Goal: Information Seeking & Learning: Find specific page/section

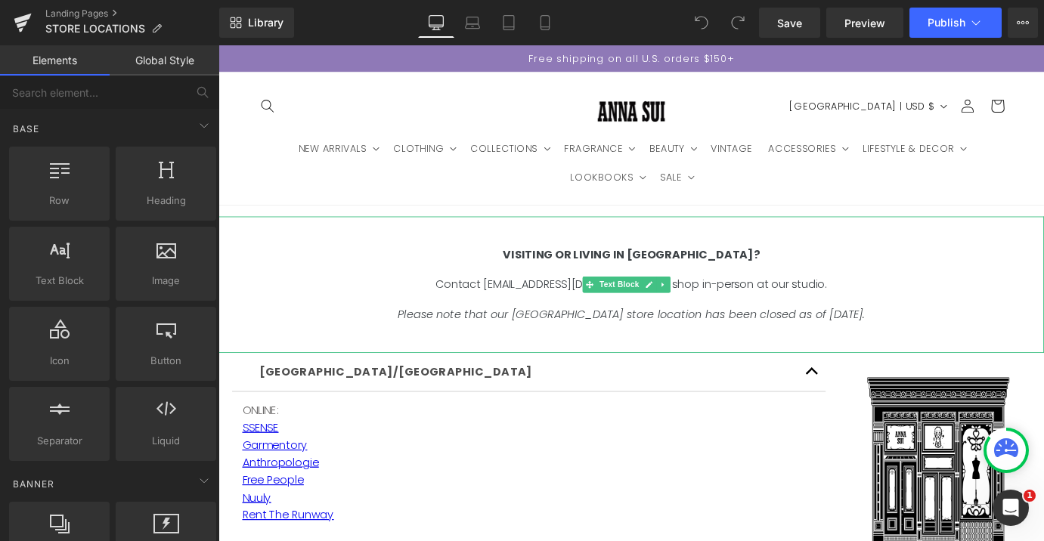
click at [580, 342] on span "Please note that our [GEOGRAPHIC_DATA] store location has been closed as of [DA…" at bounding box center [676, 343] width 518 height 17
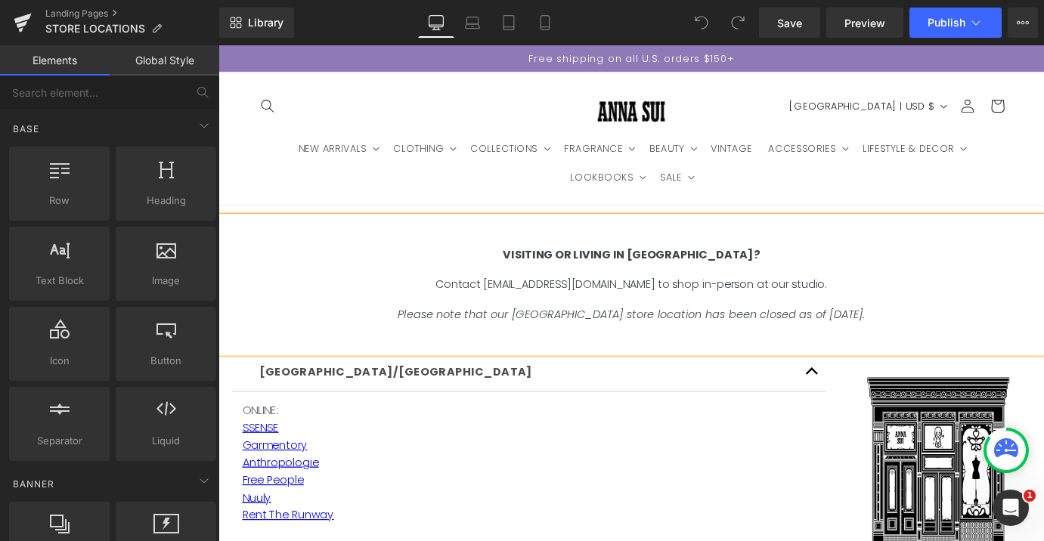
click at [580, 342] on span "Please note that our [GEOGRAPHIC_DATA] store location has been closed as of [DA…" at bounding box center [676, 343] width 518 height 17
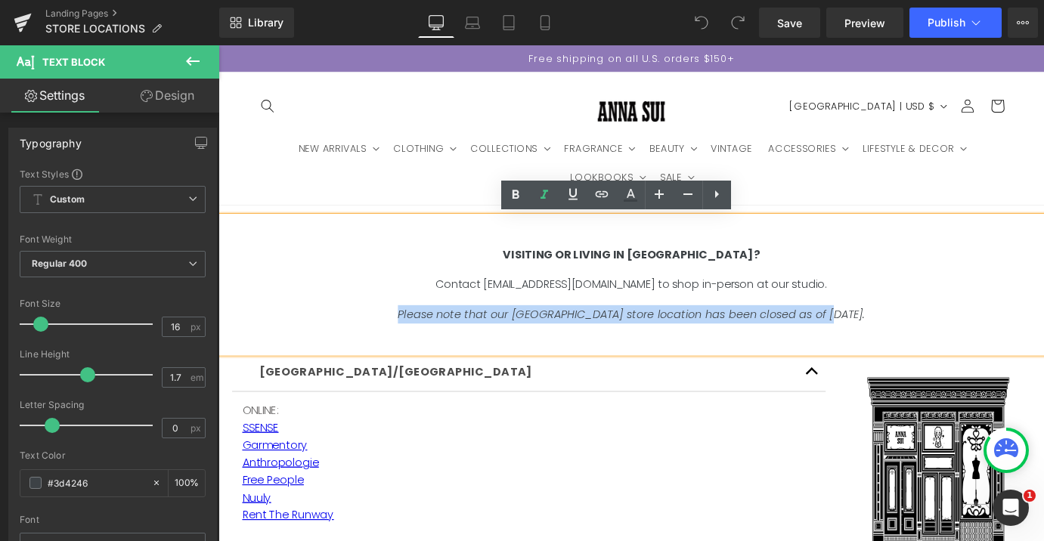
drag, startPoint x: 902, startPoint y: 345, endPoint x: 436, endPoint y: 351, distance: 465.6
click at [436, 351] on p "Please note that our [GEOGRAPHIC_DATA] store location has been closed as of [DA…" at bounding box center [675, 343] width 914 height 20
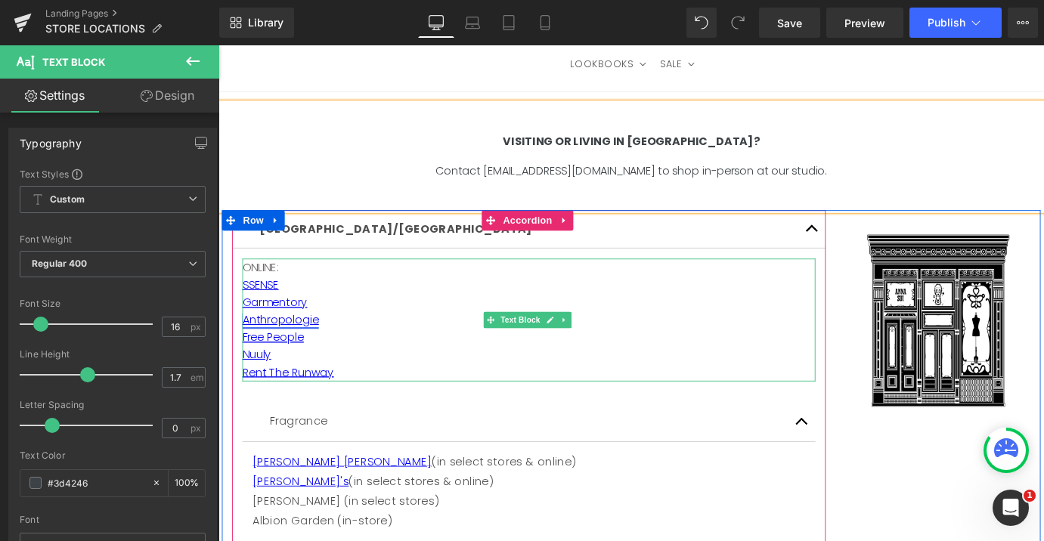
scroll to position [128, 0]
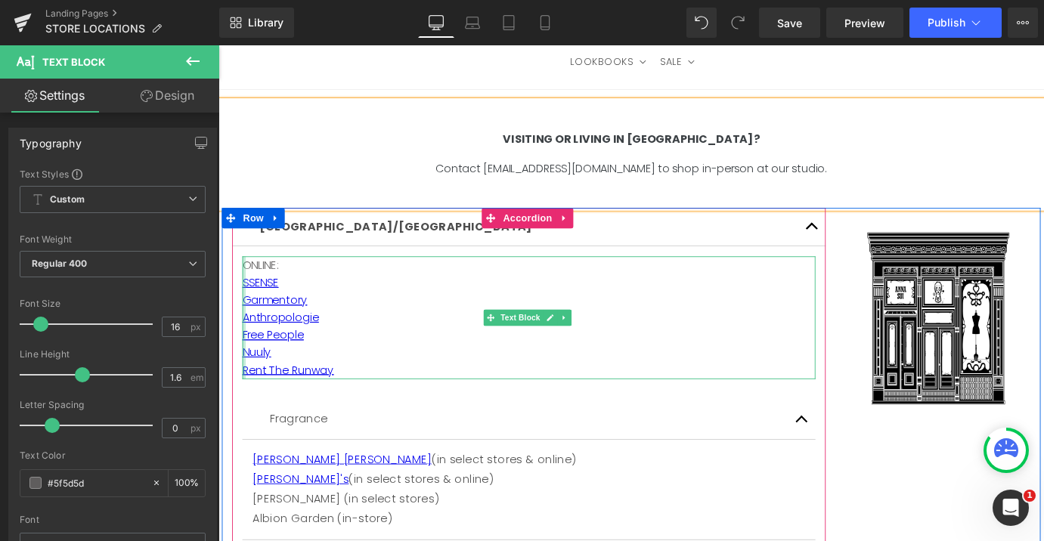
drag, startPoint x: 353, startPoint y: 405, endPoint x: 242, endPoint y: 301, distance: 152.4
click at [245, 301] on div "ONLINE: SSENSE Garmentory Anthropologie Free People Nuuly Rent The Runway Text …" at bounding box center [562, 347] width 635 height 135
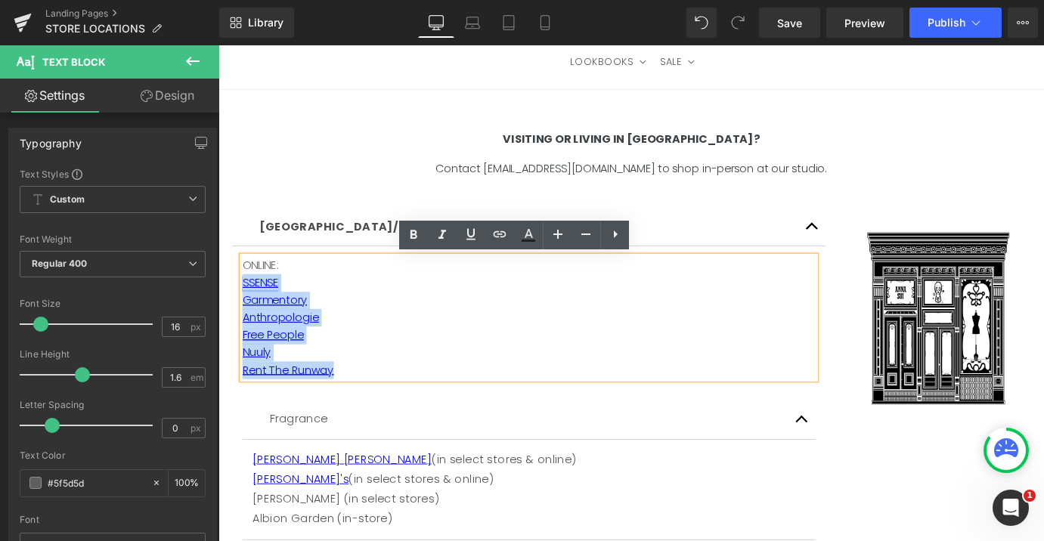
drag, startPoint x: 356, startPoint y: 404, endPoint x: 244, endPoint y: 311, distance: 145.4
click at [245, 311] on div "ONLINE: SSENSE Garmentory Anthropologie Free People Nuuly Rent The Runway" at bounding box center [562, 347] width 635 height 135
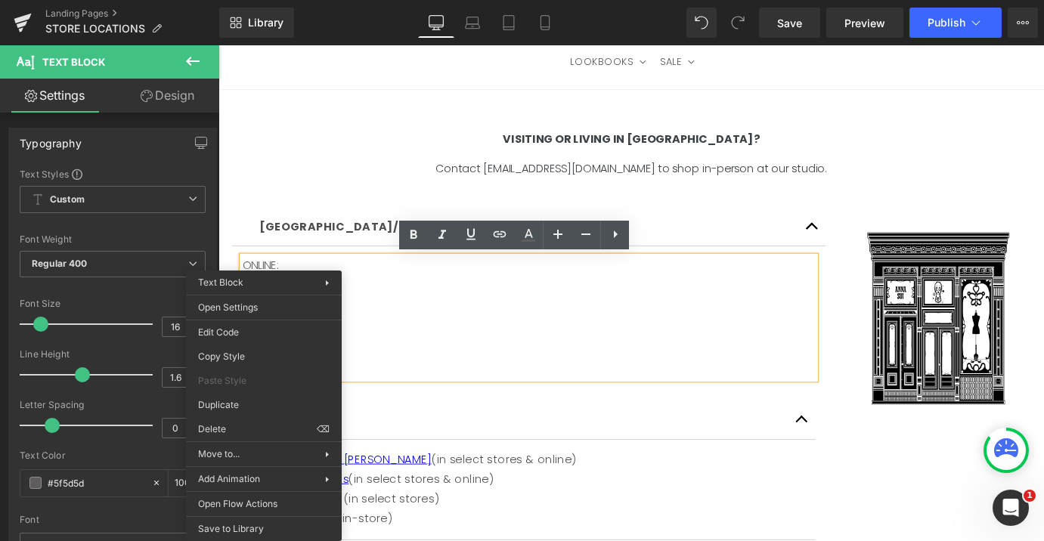
click at [398, 383] on div "Nuuly" at bounding box center [562, 386] width 635 height 20
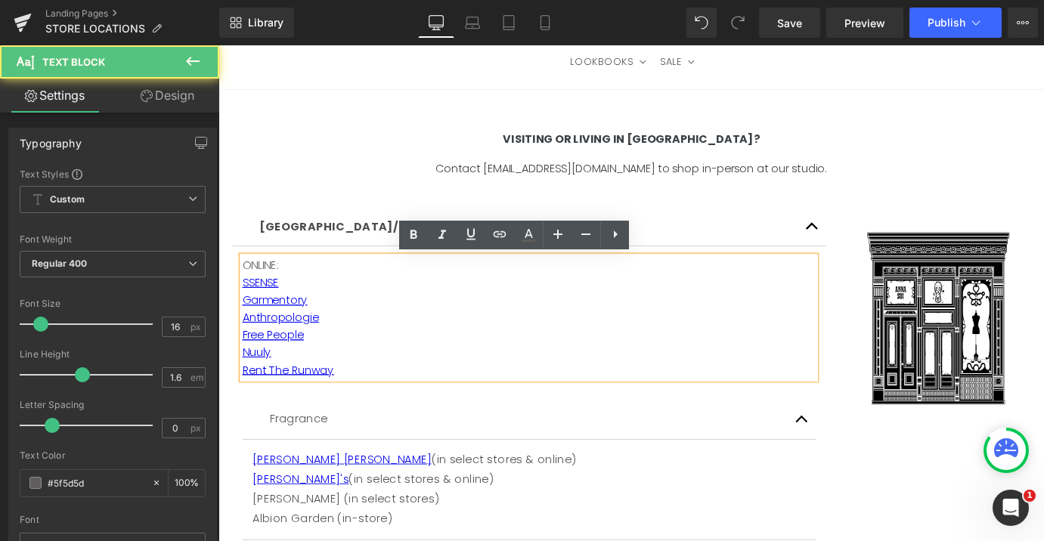
click at [323, 289] on div "ONLINE:" at bounding box center [562, 290] width 635 height 20
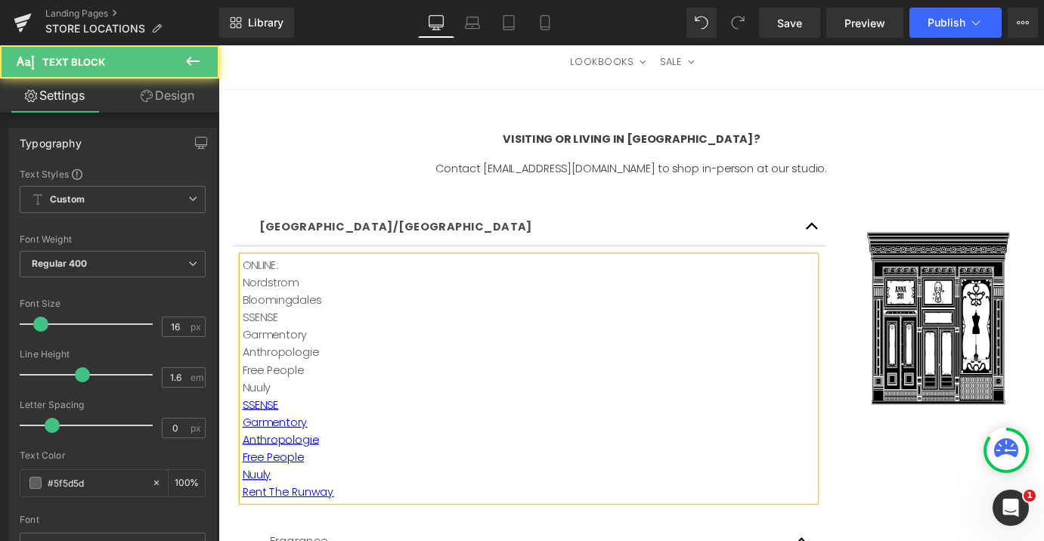
click at [271, 365] on div "SSENSE Garmentory" at bounding box center [562, 357] width 635 height 39
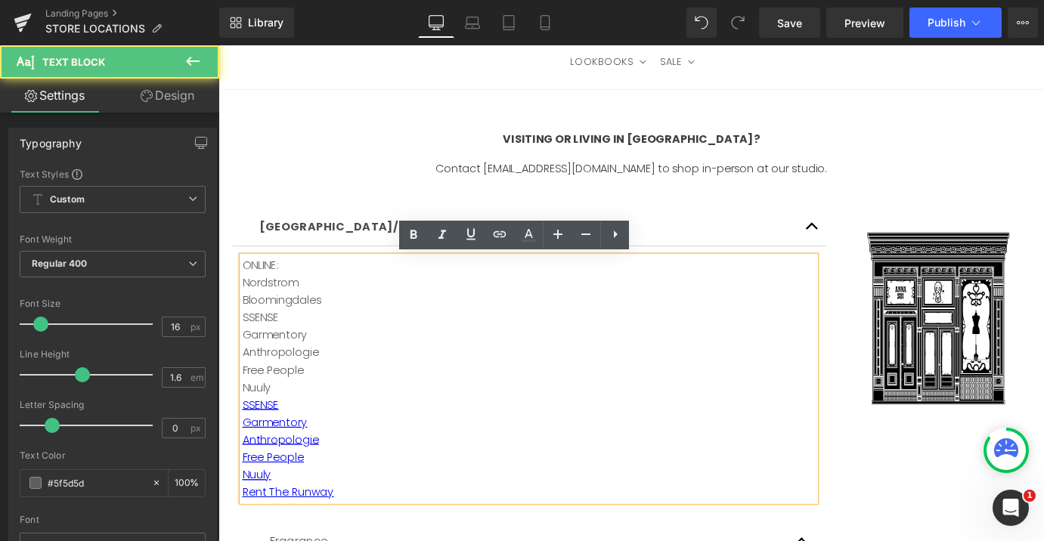
click at [444, 355] on div "SSENSE Garmentory" at bounding box center [562, 357] width 635 height 39
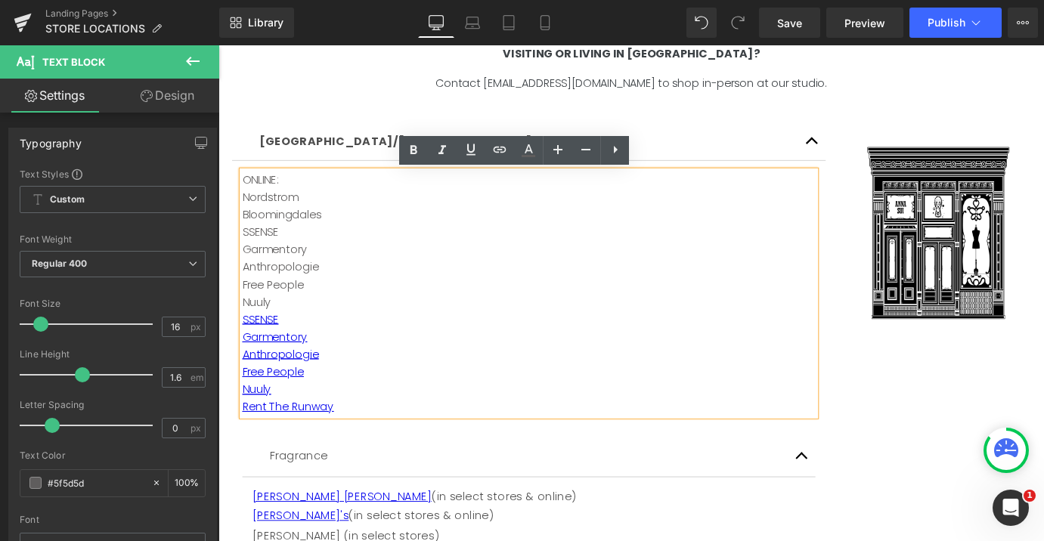
scroll to position [224, 0]
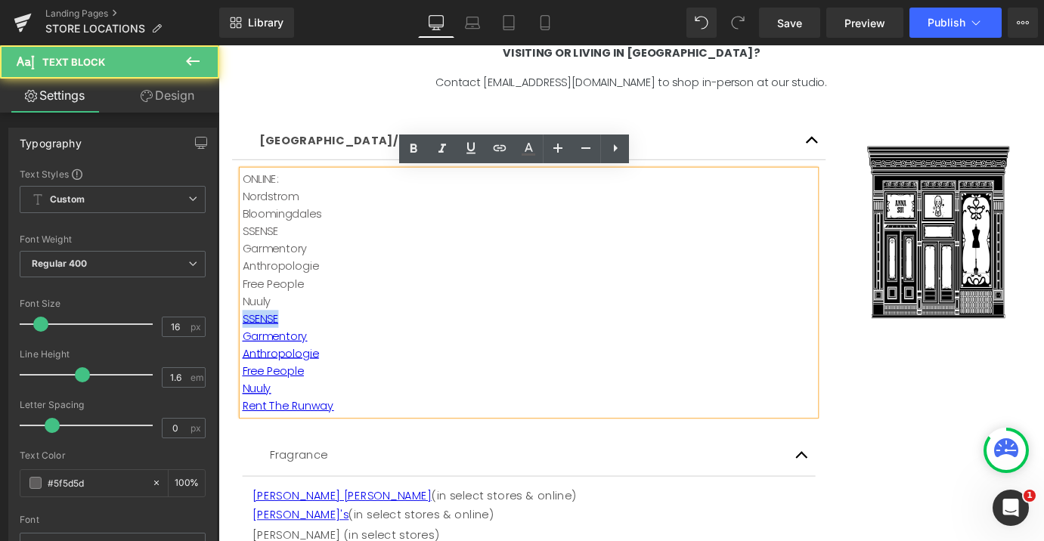
drag, startPoint x: 350, startPoint y: 448, endPoint x: 227, endPoint y: 354, distance: 154.2
click at [224, 354] on div "[GEOGRAPHIC_DATA]/[GEOGRAPHIC_DATA] Text Block ONLINE: Nordstrom Bloomingdales …" at bounding box center [562, 476] width 680 height 692
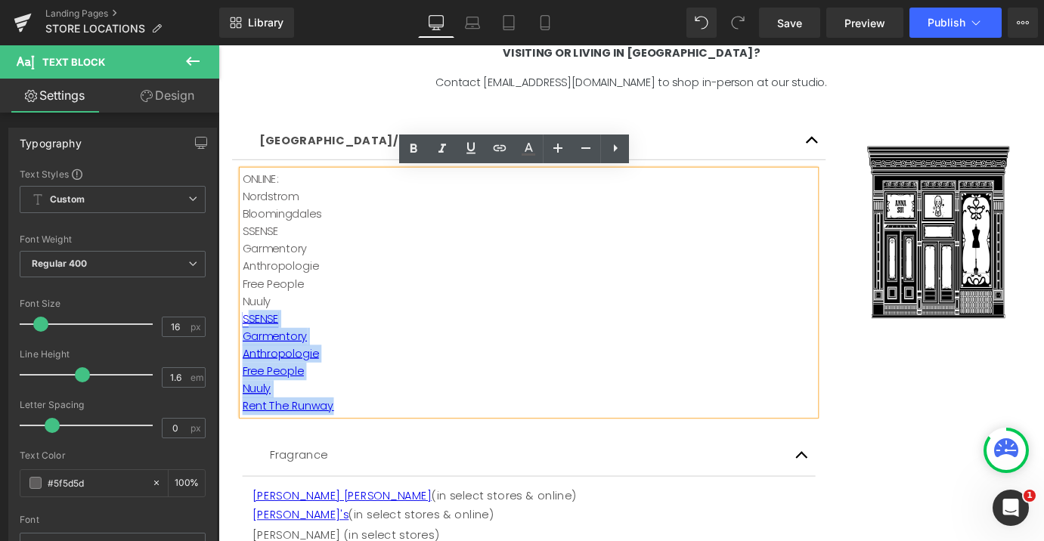
drag, startPoint x: 368, startPoint y: 441, endPoint x: 247, endPoint y: 354, distance: 148.9
click at [247, 354] on div "ONLINE: Nordstrom Bloomingdales SSENSE Garmentory Anthropologie Free People Nuu…" at bounding box center [562, 319] width 635 height 271
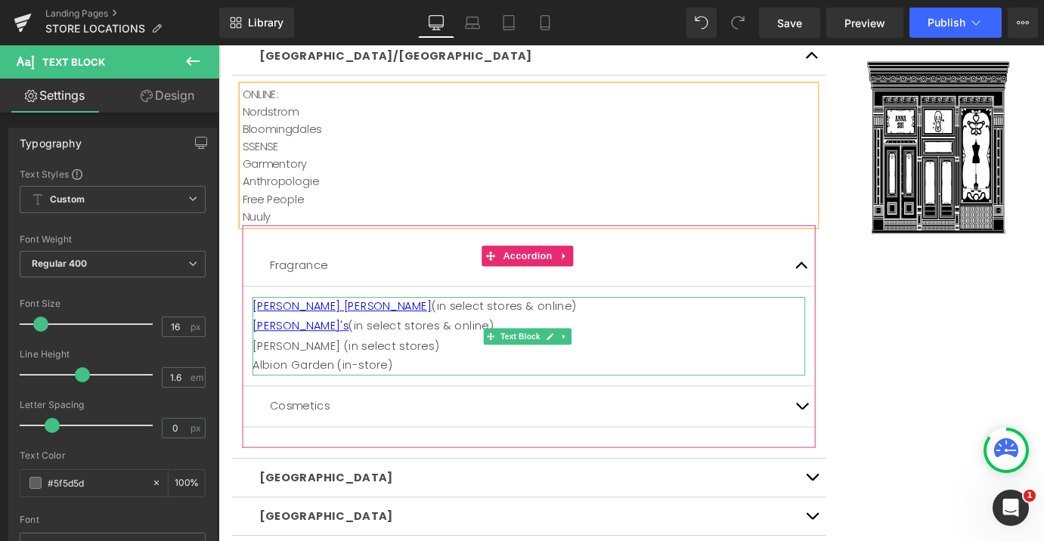
scroll to position [319, 0]
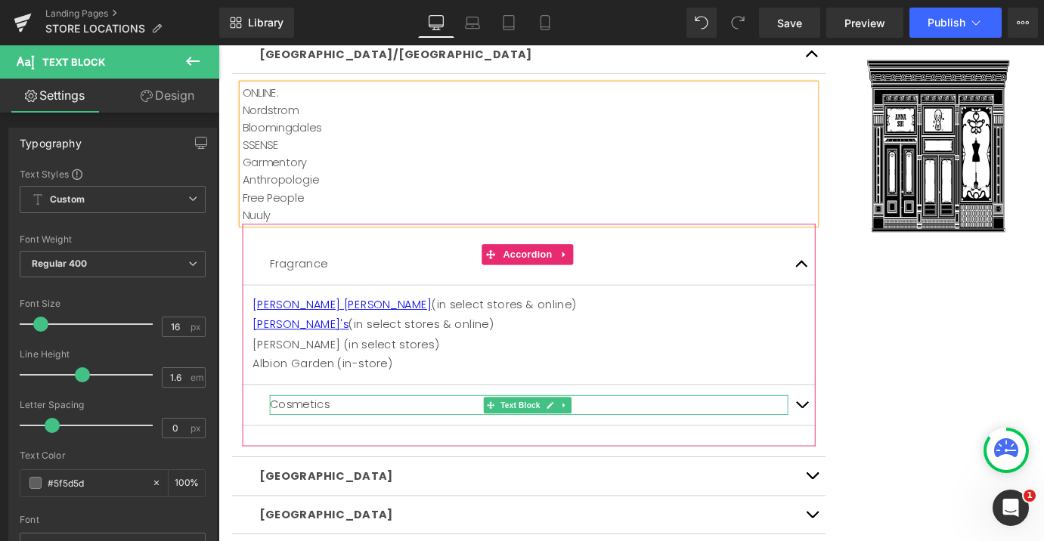
click at [460, 448] on p "Cosmetics" at bounding box center [562, 444] width 574 height 22
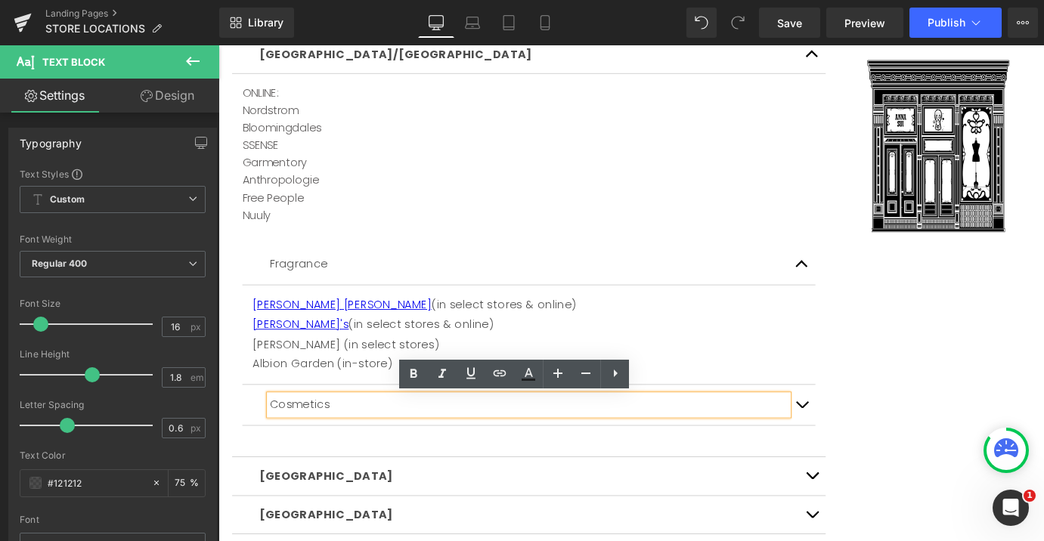
click at [858, 451] on button "button" at bounding box center [864, 444] width 30 height 45
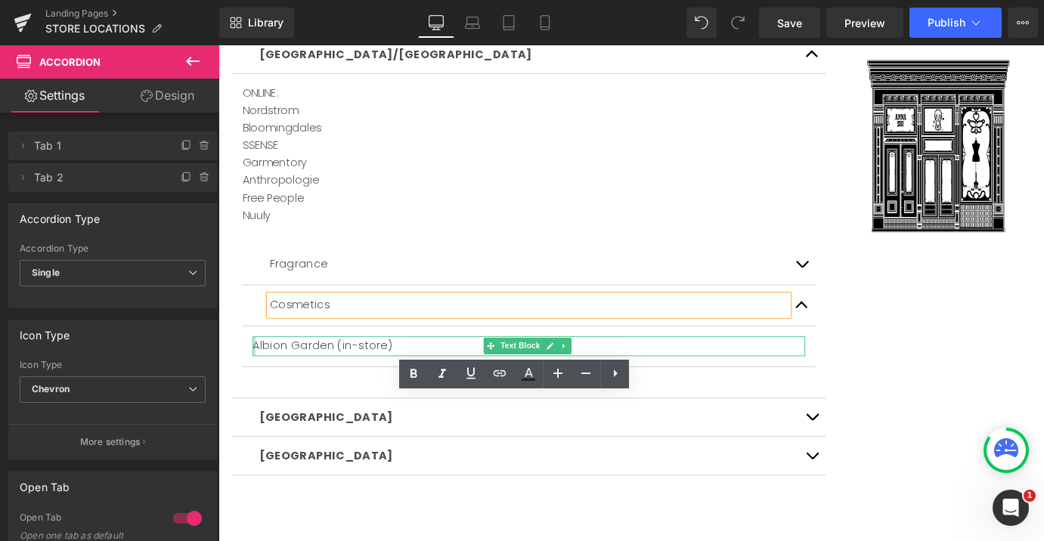
click at [256, 381] on div at bounding box center [258, 379] width 4 height 22
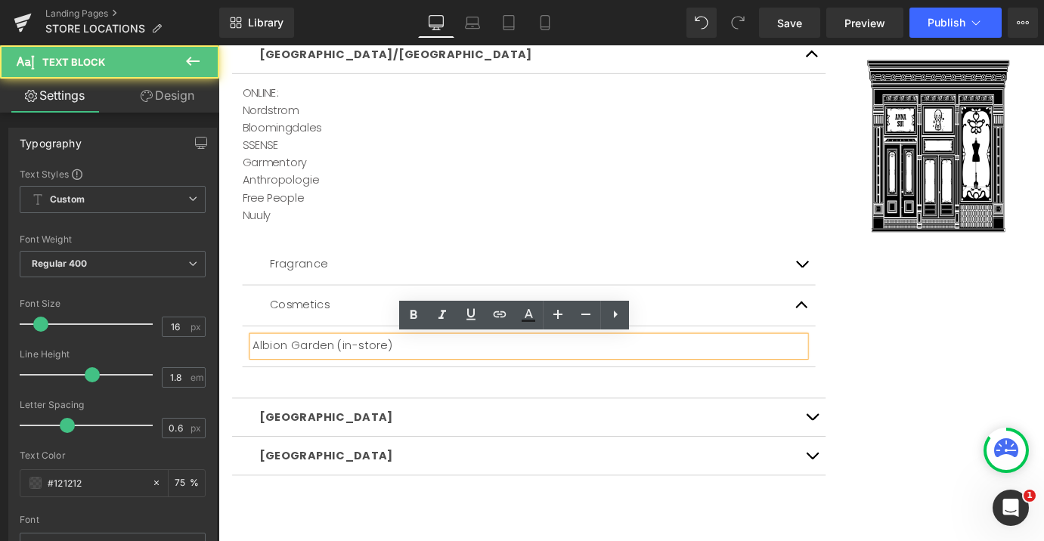
click at [261, 381] on p "Albion Garden (in-store)" at bounding box center [562, 379] width 612 height 22
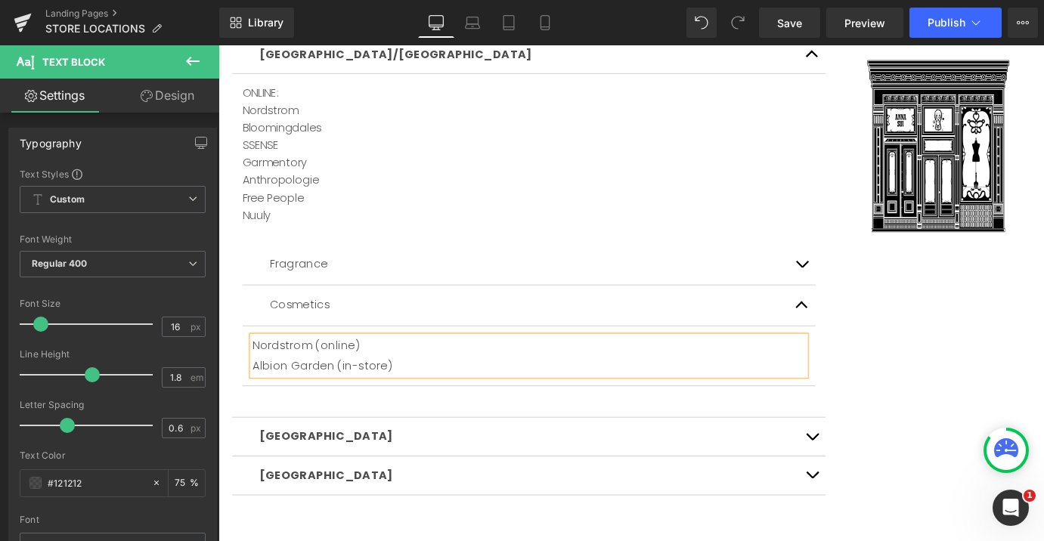
click at [1017, 425] on div "[GEOGRAPHIC_DATA]/[GEOGRAPHIC_DATA] Text Block ONLINE: Nordstrom Bloomingdales …" at bounding box center [675, 305] width 907 height 540
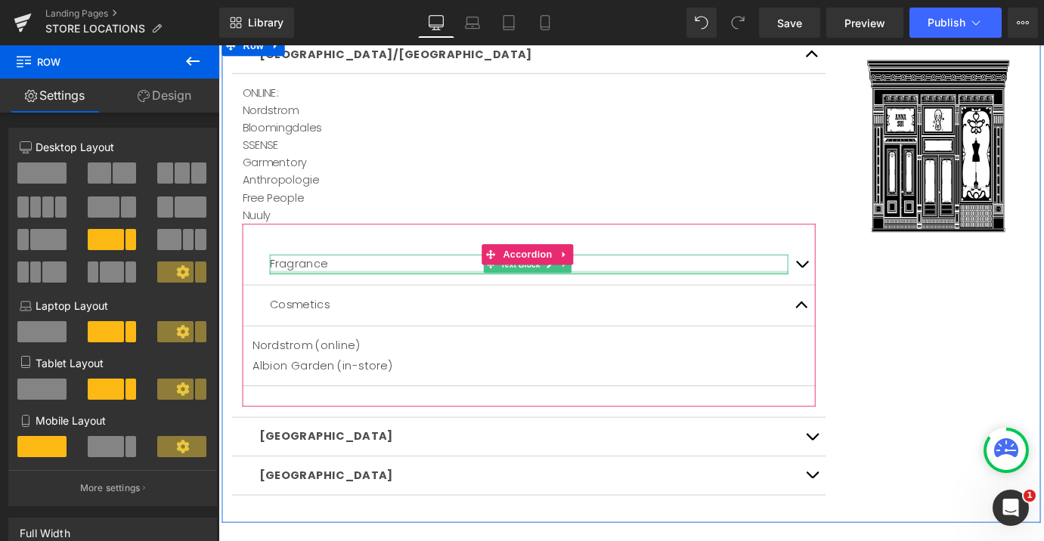
click at [382, 296] on div at bounding box center [562, 298] width 574 height 4
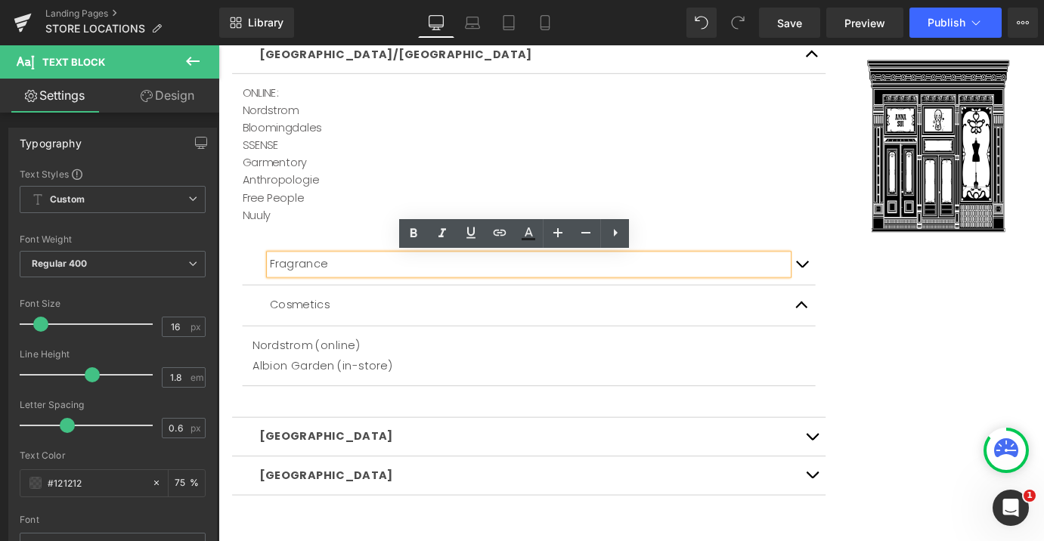
click at [856, 292] on button "button" at bounding box center [864, 288] width 30 height 45
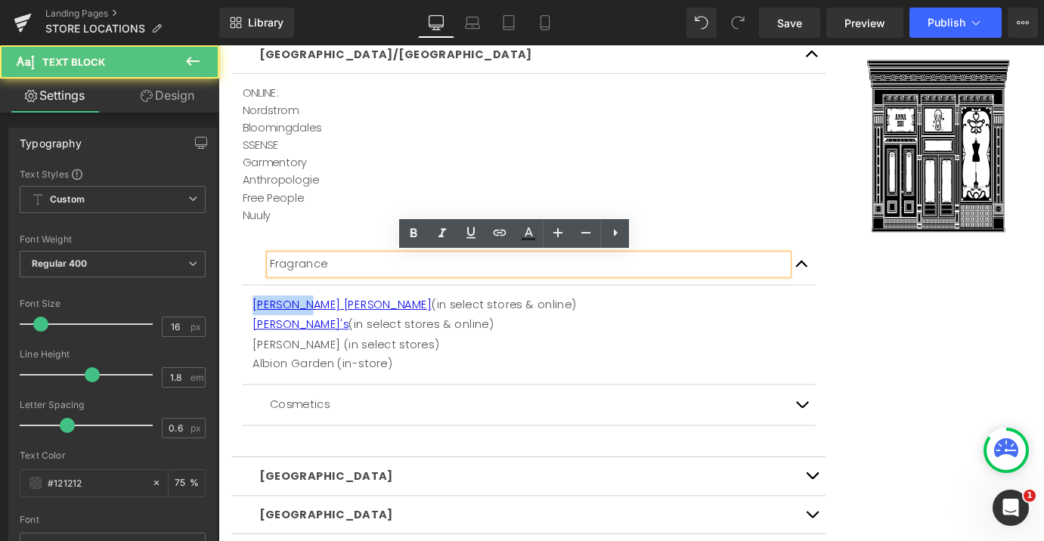
drag, startPoint x: 316, startPoint y: 334, endPoint x: 249, endPoint y: 337, distance: 66.6
click at [249, 337] on article "JC Penney (in select stores & online) Boscov's (in select stores & online) [PER…" at bounding box center [562, 366] width 635 height 110
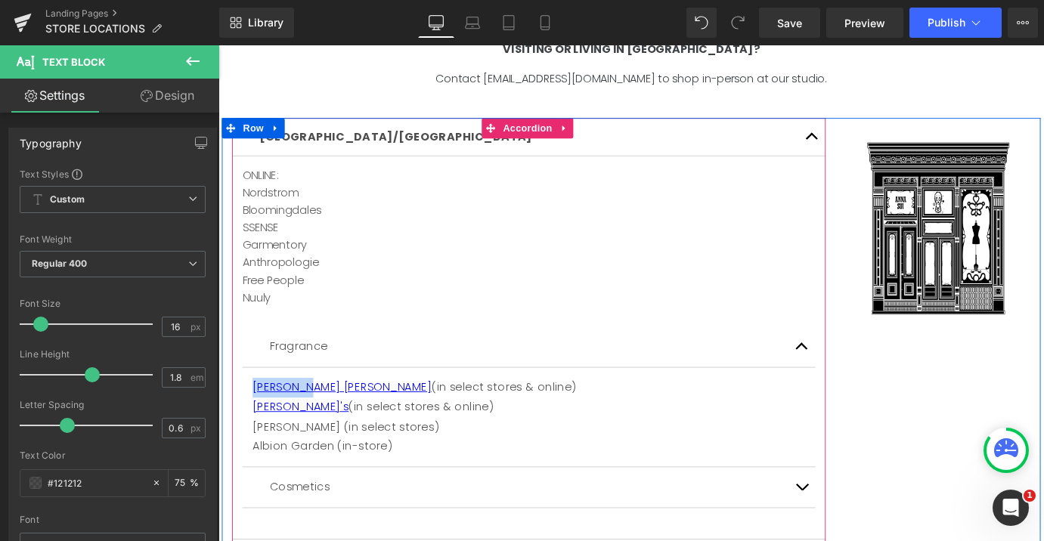
scroll to position [227, 0]
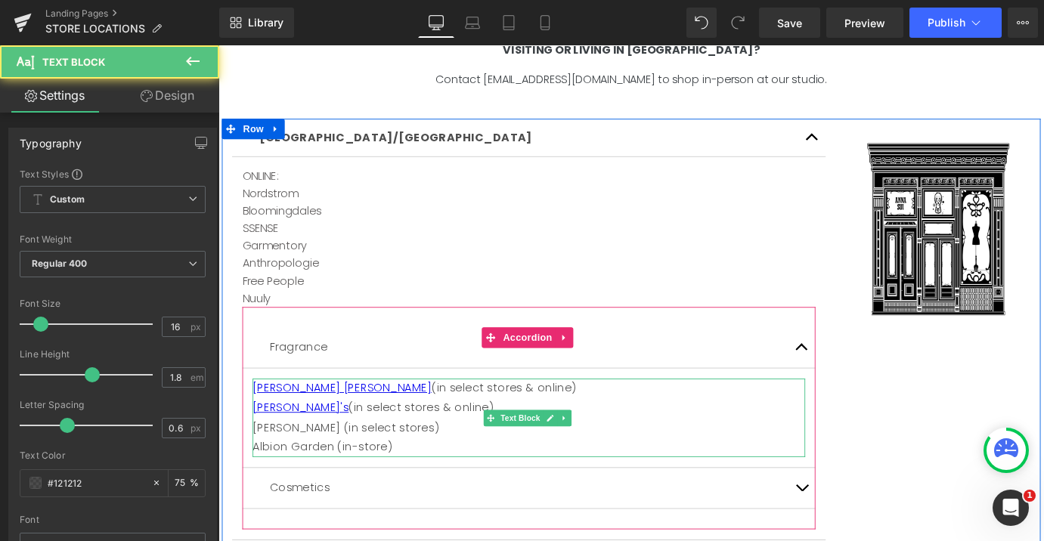
click at [318, 429] on p "[PERSON_NAME] [PERSON_NAME] (in select stores & online)" at bounding box center [562, 426] width 612 height 22
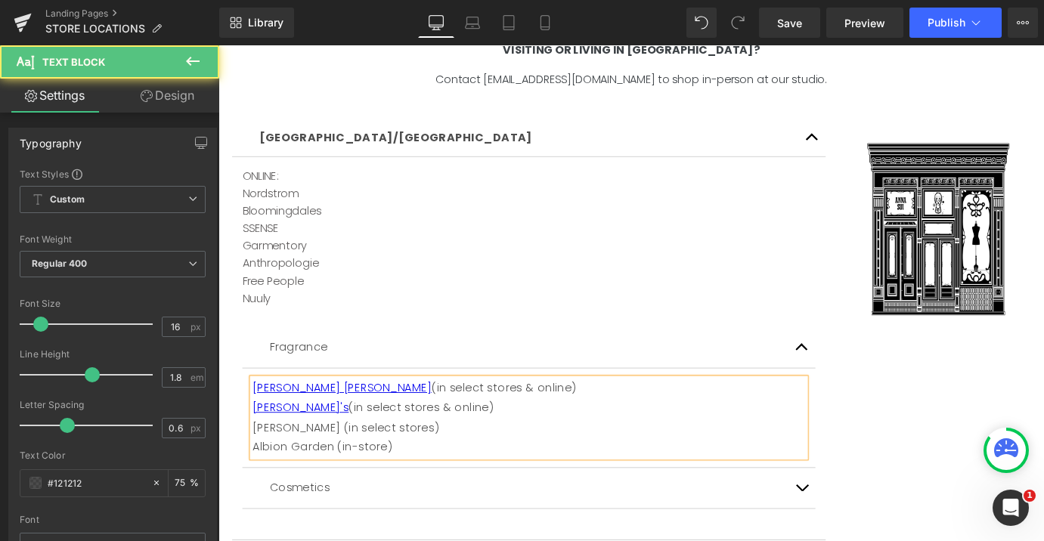
click at [317, 433] on p "[PERSON_NAME] [PERSON_NAME] (in select stores & online)" at bounding box center [562, 426] width 612 height 22
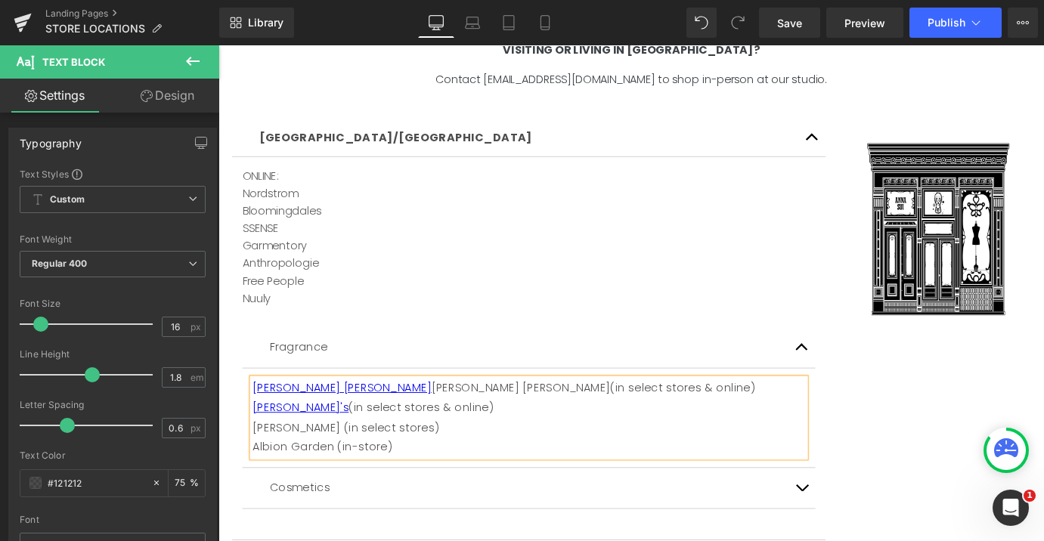
click at [319, 428] on p "JC [PERSON_NAME] [PERSON_NAME](in select stores & online)" at bounding box center [562, 426] width 612 height 22
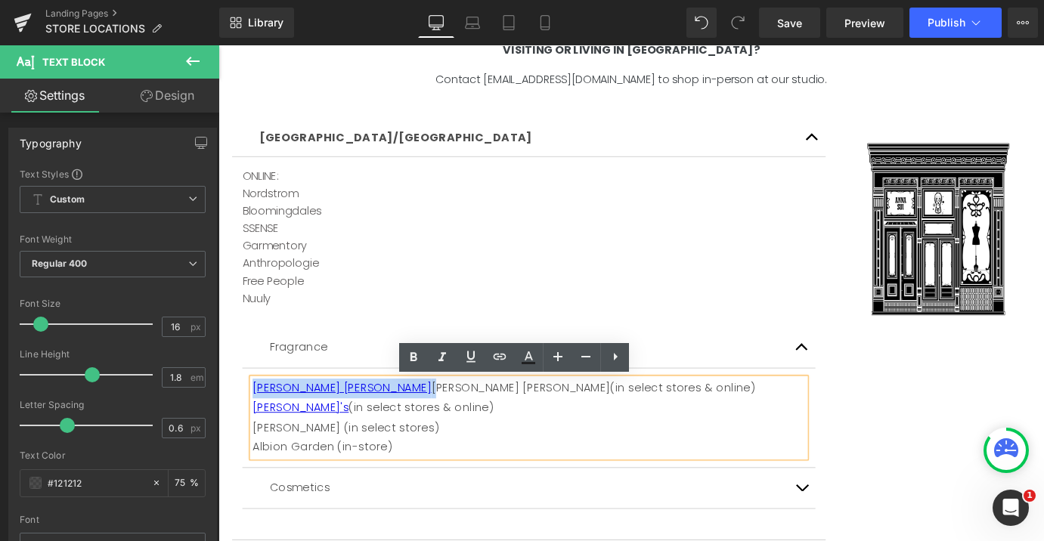
drag, startPoint x: 319, startPoint y: 428, endPoint x: 230, endPoint y: 425, distance: 89.2
click at [234, 425] on article "ONLINE: Nordstrom Bloomingdales SSENSE Garmentory Anthropologie Free People Nuu…" at bounding box center [563, 381] width 658 height 425
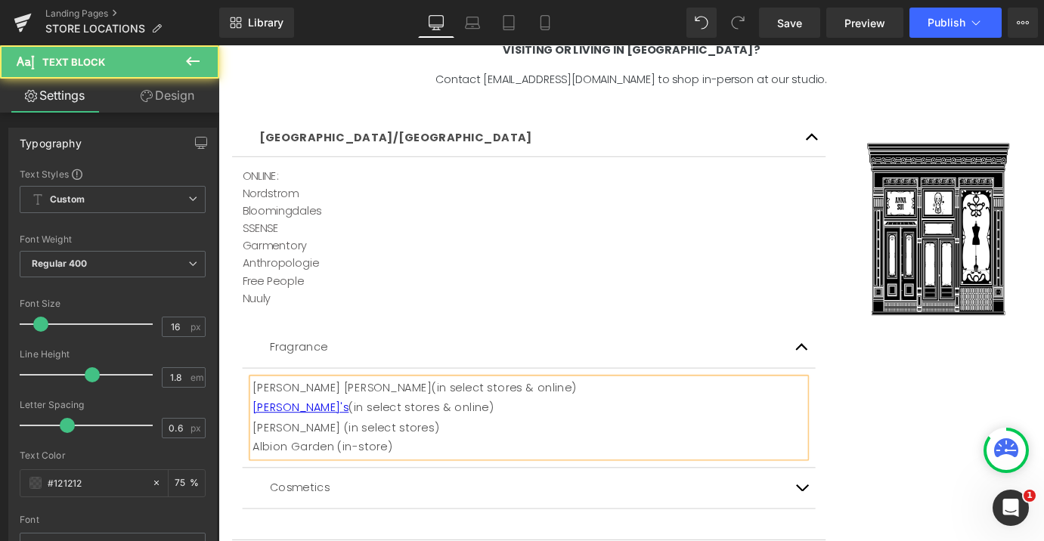
click at [310, 452] on p "Boscov's (in select stores & online)" at bounding box center [562, 448] width 612 height 22
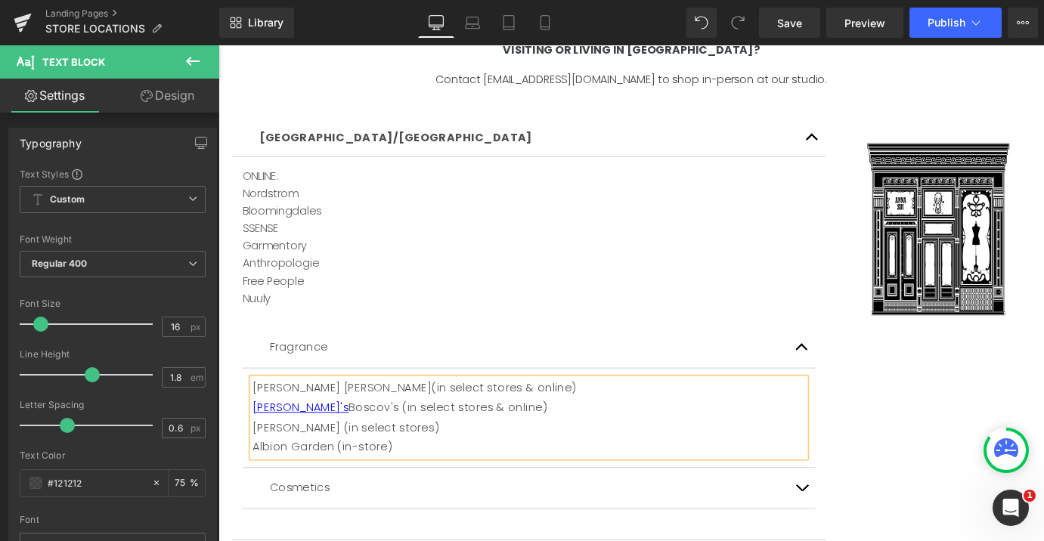
click at [310, 451] on p "Boscov's Boscov's (in select stores & online)" at bounding box center [562, 448] width 612 height 22
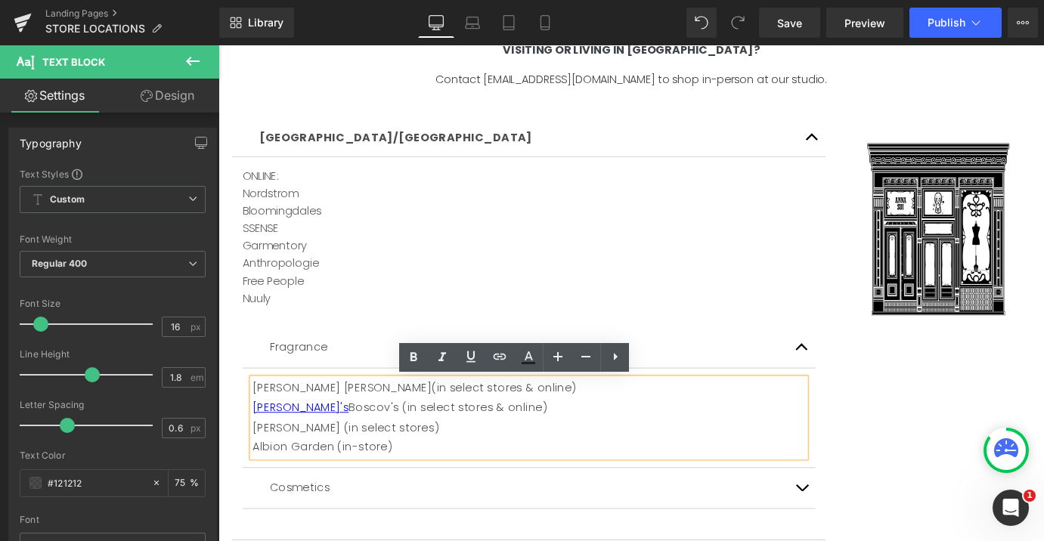
click at [316, 430] on p "[PERSON_NAME] [PERSON_NAME](in select stores & online)" at bounding box center [562, 426] width 612 height 22
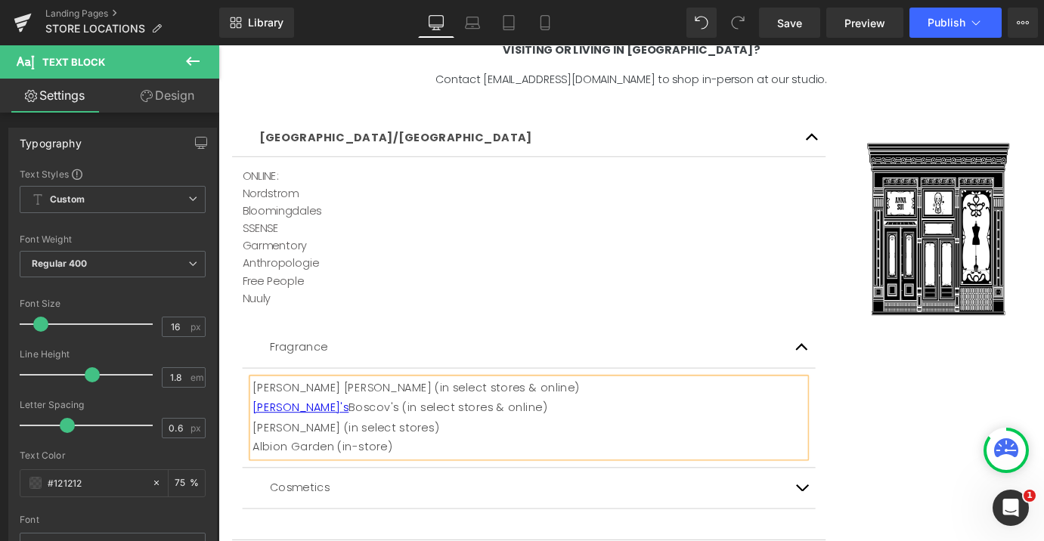
click at [308, 454] on p "Boscov's Boscov's (in select stores & online)" at bounding box center [562, 448] width 612 height 22
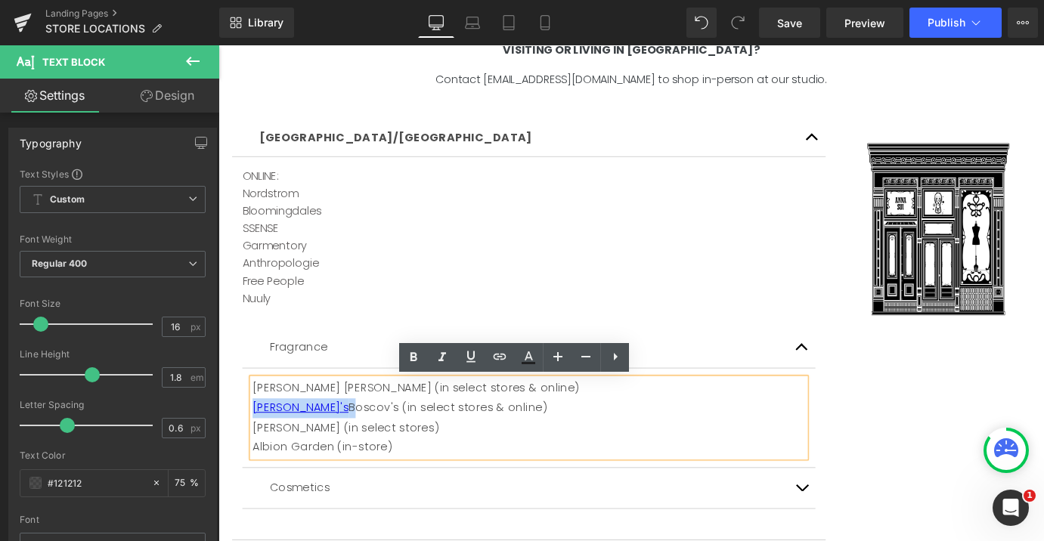
drag, startPoint x: 308, startPoint y: 454, endPoint x: 231, endPoint y: 449, distance: 78.0
click at [234, 449] on article "ONLINE: Nordstrom Bloomingdales SSENSE Garmentory Anthropologie Free People Nuu…" at bounding box center [563, 381] width 658 height 425
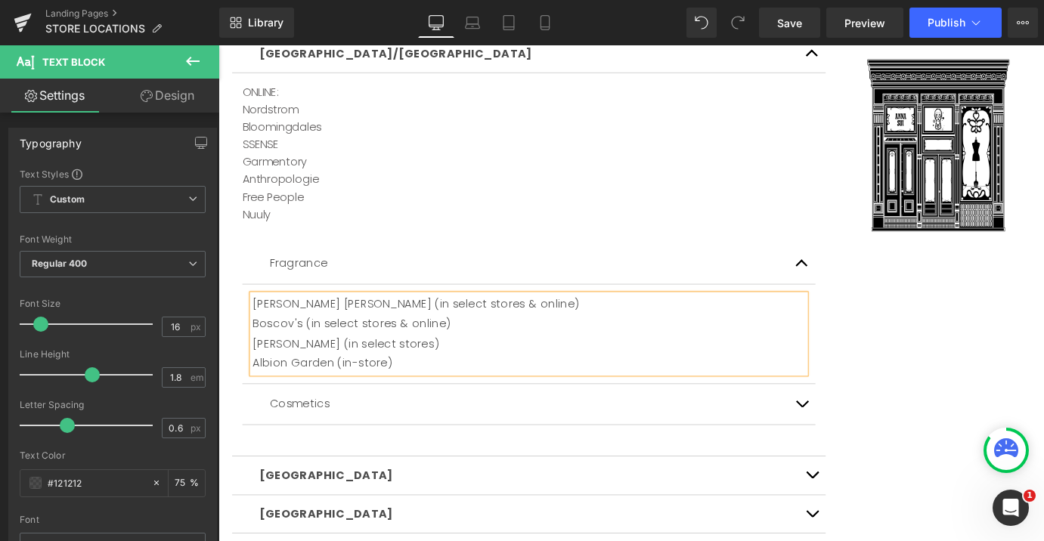
scroll to position [321, 0]
click at [371, 448] on p "Cosmetics" at bounding box center [562, 442] width 574 height 22
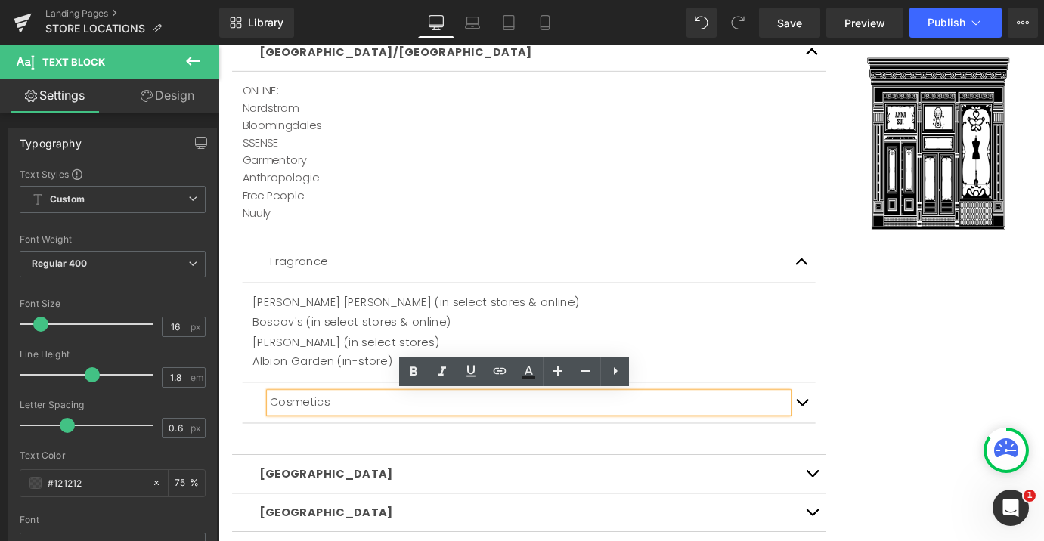
click at [863, 447] on button "button" at bounding box center [864, 441] width 30 height 45
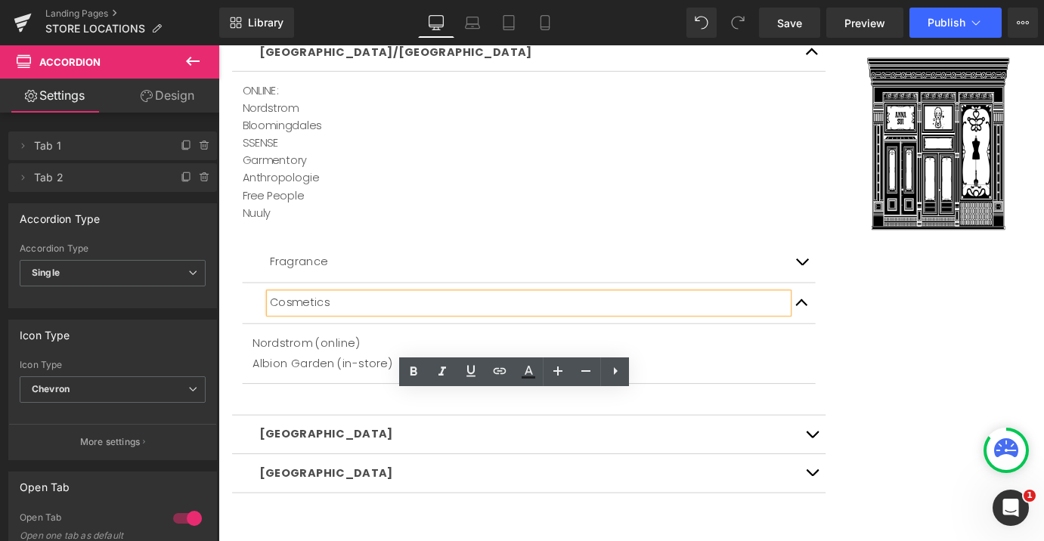
click at [876, 481] on span "button" at bounding box center [876, 481] width 0 height 0
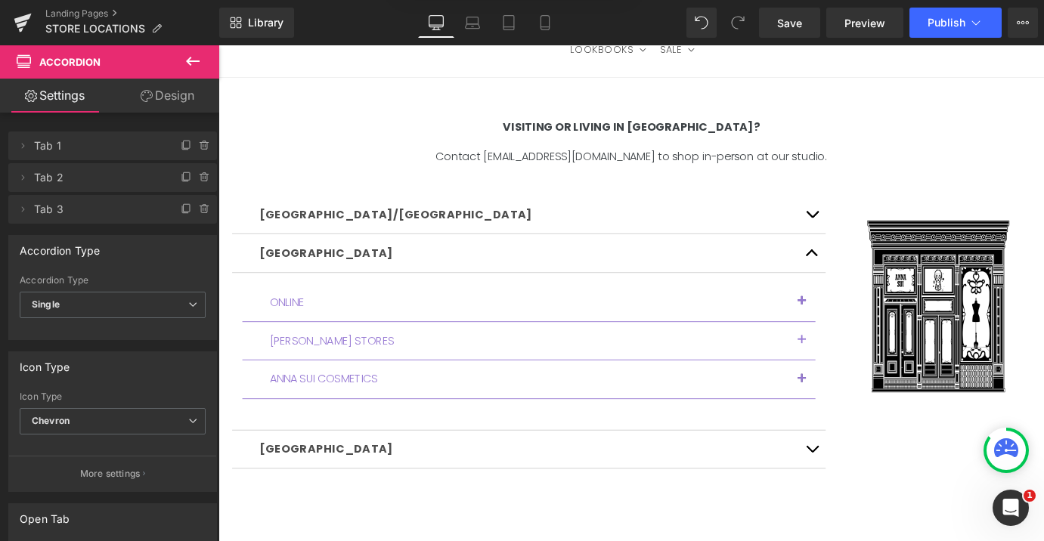
scroll to position [146, 0]
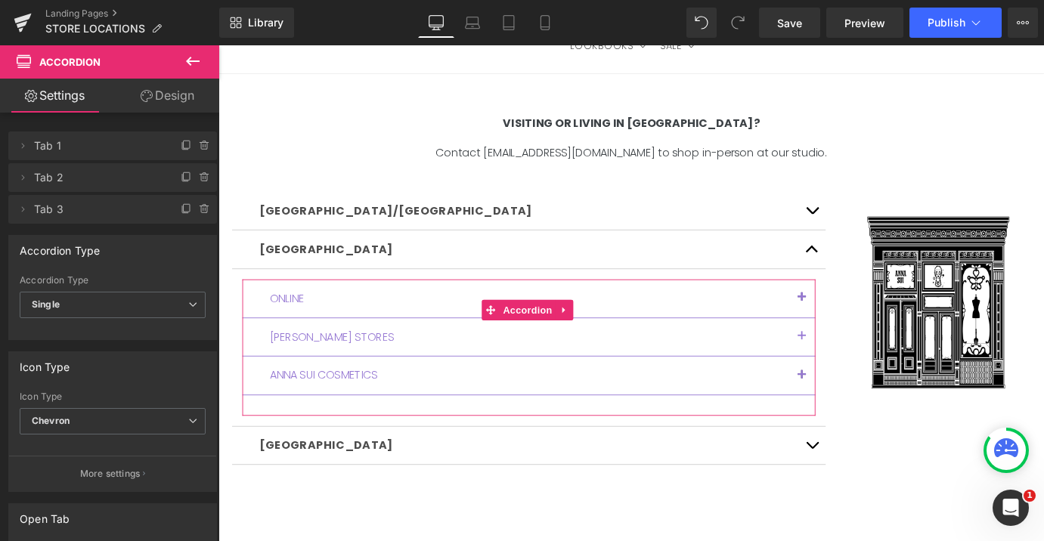
click at [856, 324] on button "button" at bounding box center [864, 326] width 30 height 42
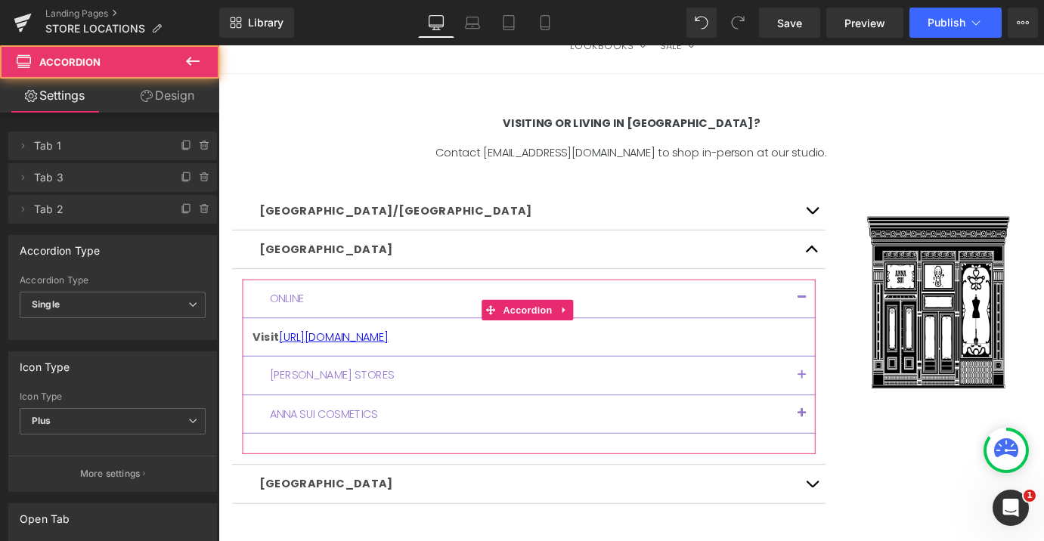
click at [854, 326] on button "button" at bounding box center [864, 326] width 30 height 42
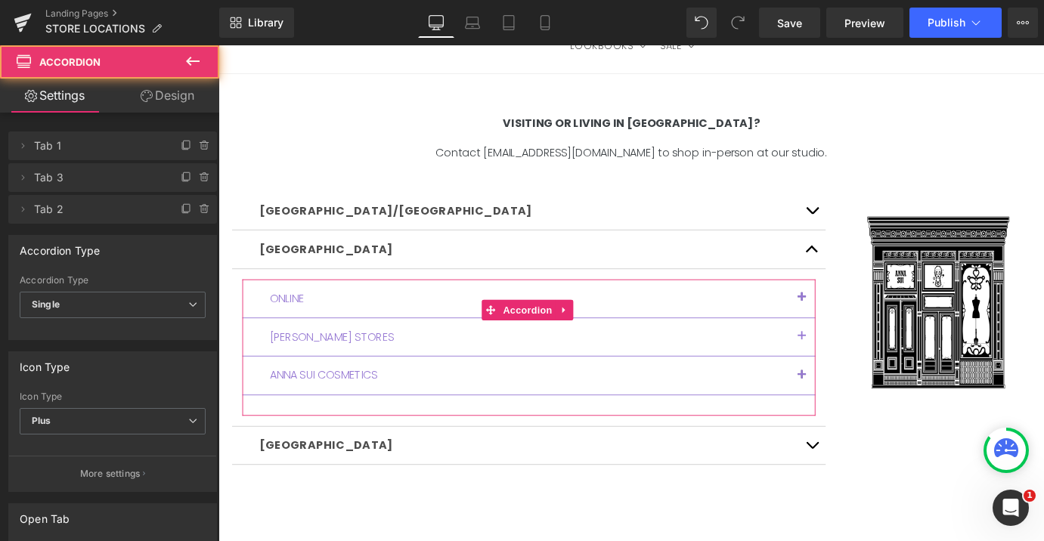
click at [859, 364] on button "button" at bounding box center [864, 369] width 30 height 42
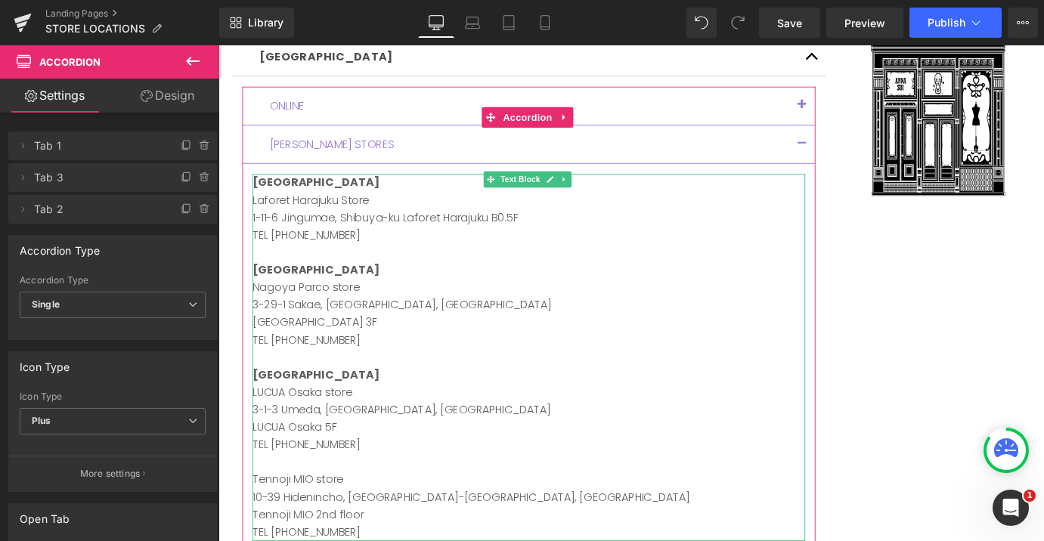
scroll to position [311, 0]
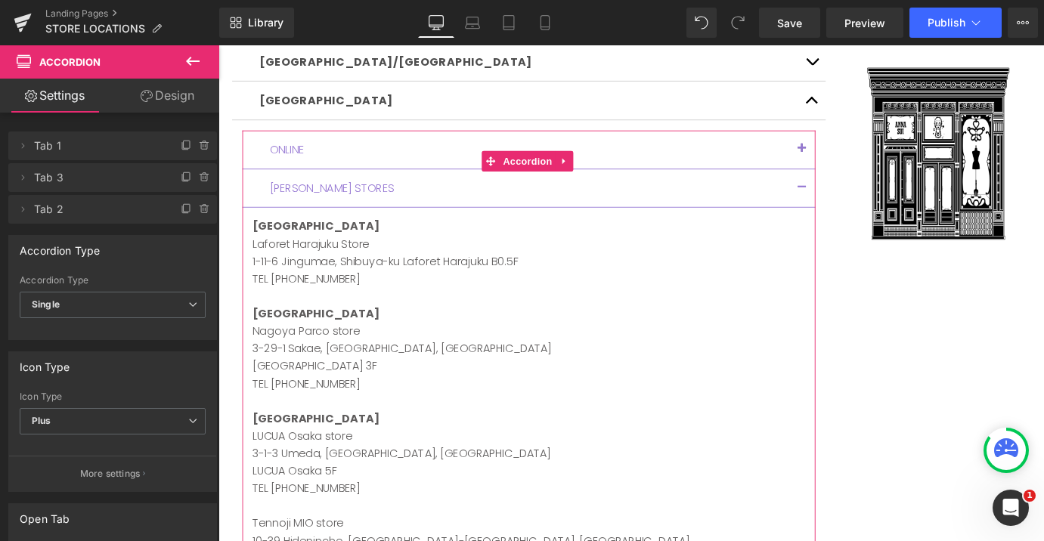
click at [865, 207] on span "button" at bounding box center [865, 207] width 0 height 0
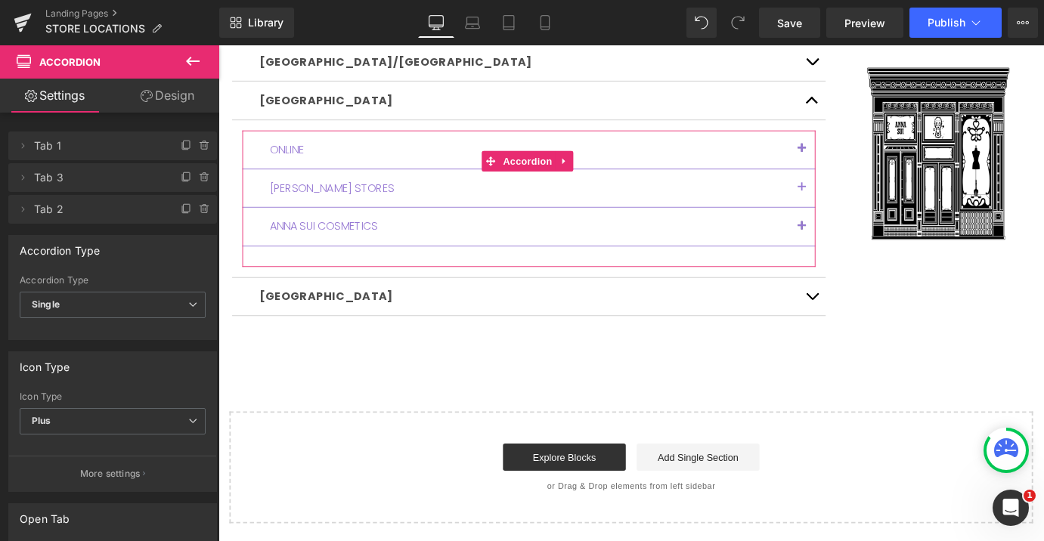
click at [859, 252] on button "button" at bounding box center [864, 246] width 30 height 42
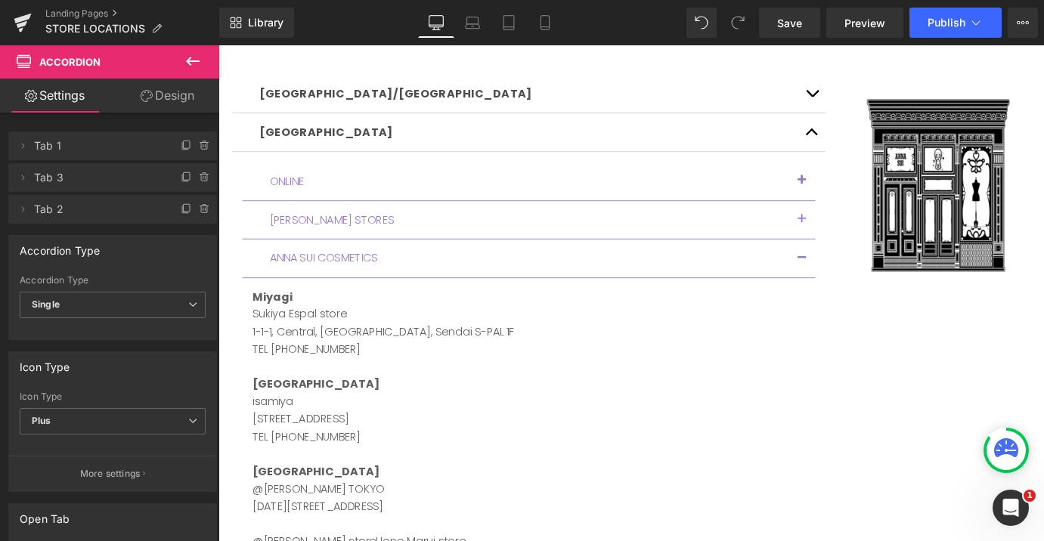
scroll to position [273, 0]
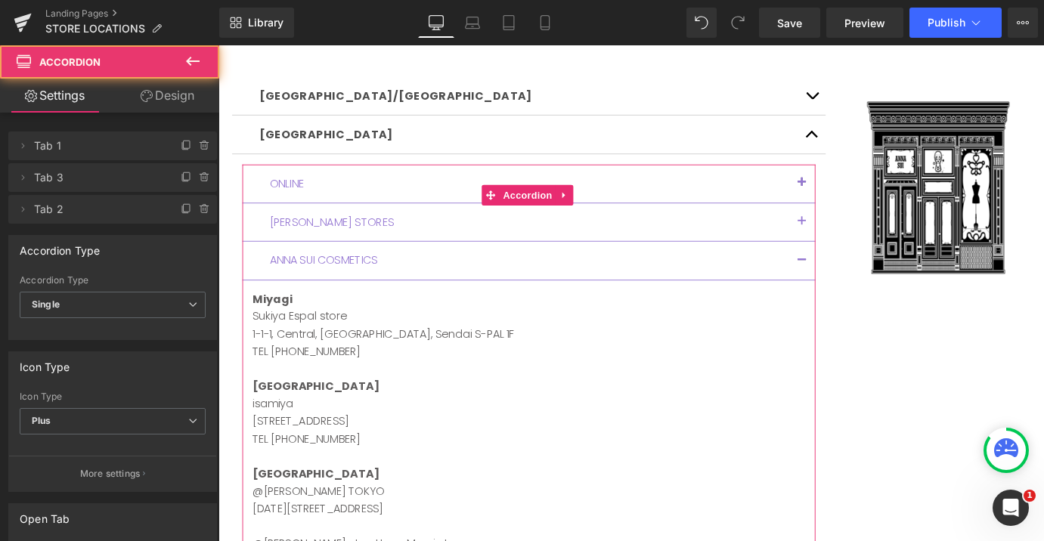
click at [861, 279] on button "button" at bounding box center [864, 284] width 30 height 42
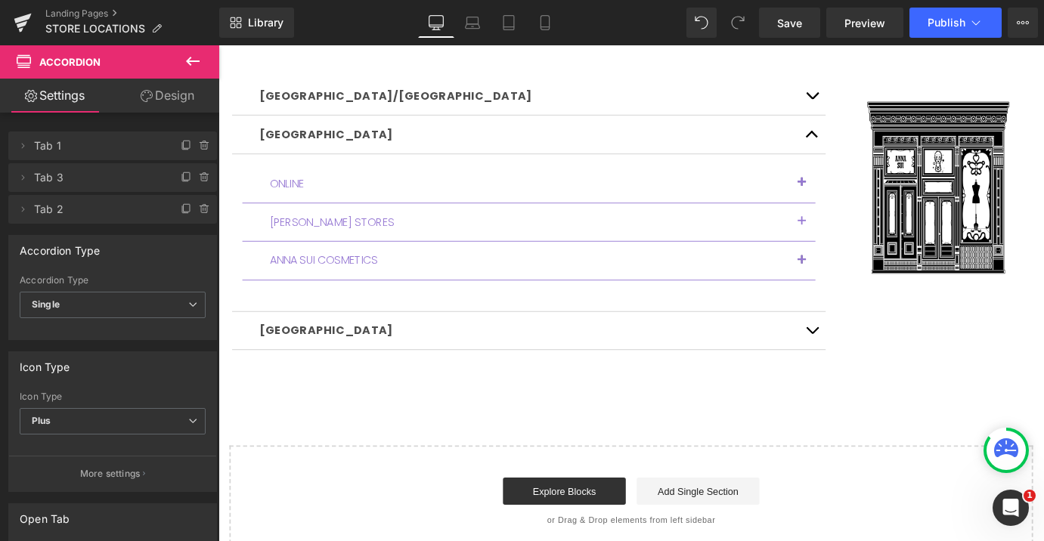
click at [871, 355] on button "button" at bounding box center [876, 362] width 30 height 42
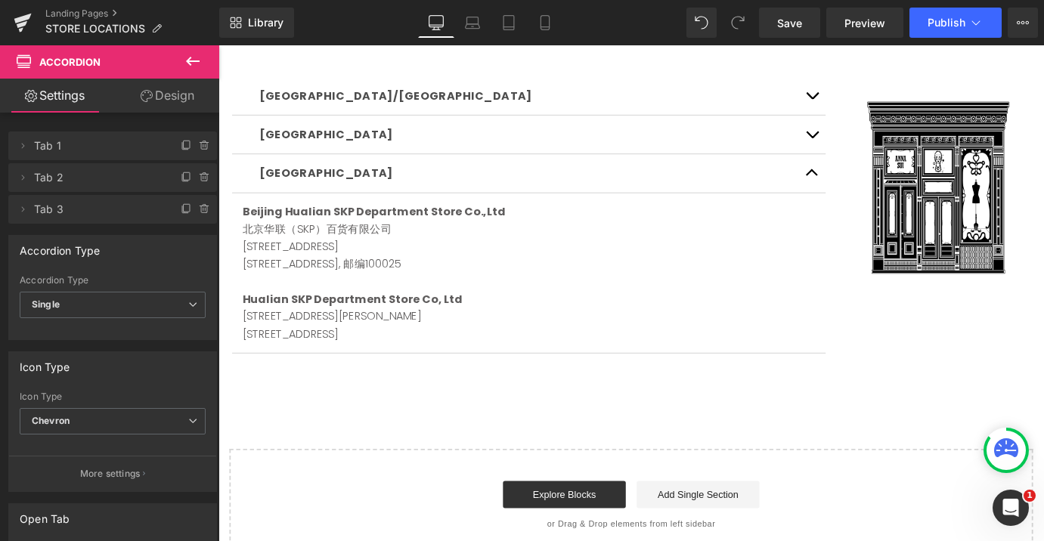
click at [866, 190] on button "button" at bounding box center [876, 187] width 30 height 42
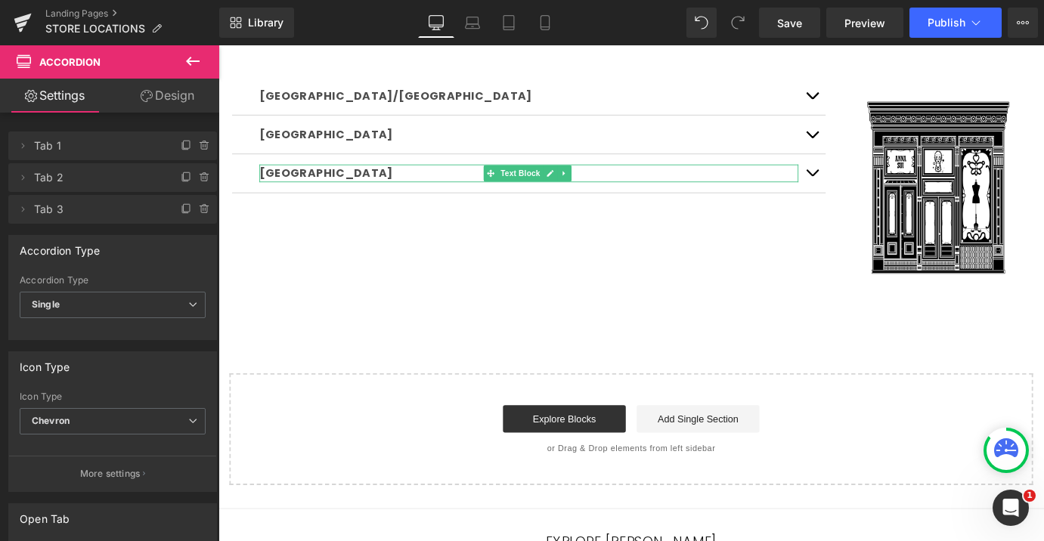
click at [834, 192] on p "[GEOGRAPHIC_DATA]" at bounding box center [562, 188] width 597 height 20
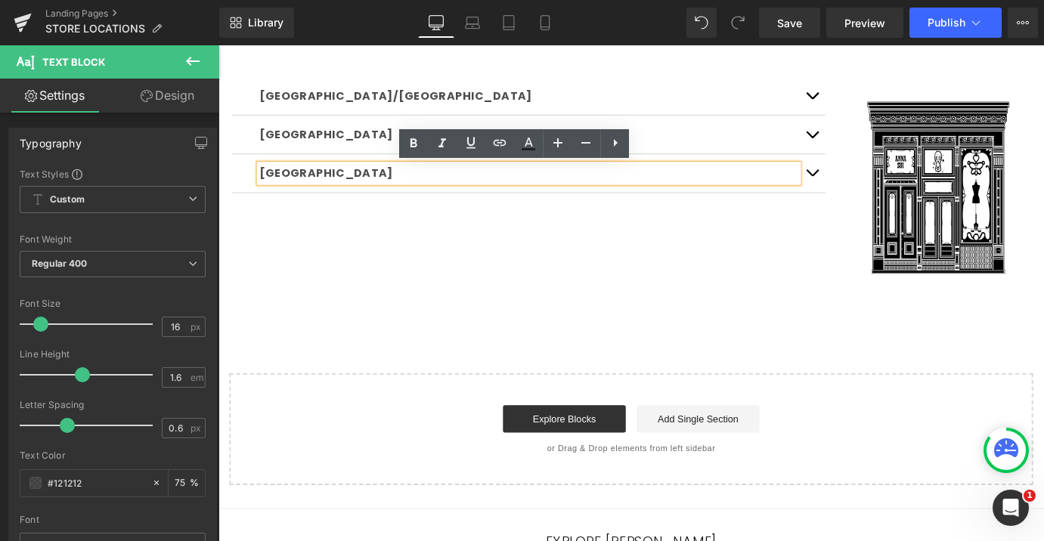
click at [752, 193] on p "[GEOGRAPHIC_DATA]" at bounding box center [562, 188] width 597 height 20
click at [852, 255] on div "[GEOGRAPHIC_DATA]/[GEOGRAPHIC_DATA] Text Block ONLINE: Nordstrom Bloomingdales …" at bounding box center [675, 207] width 907 height 252
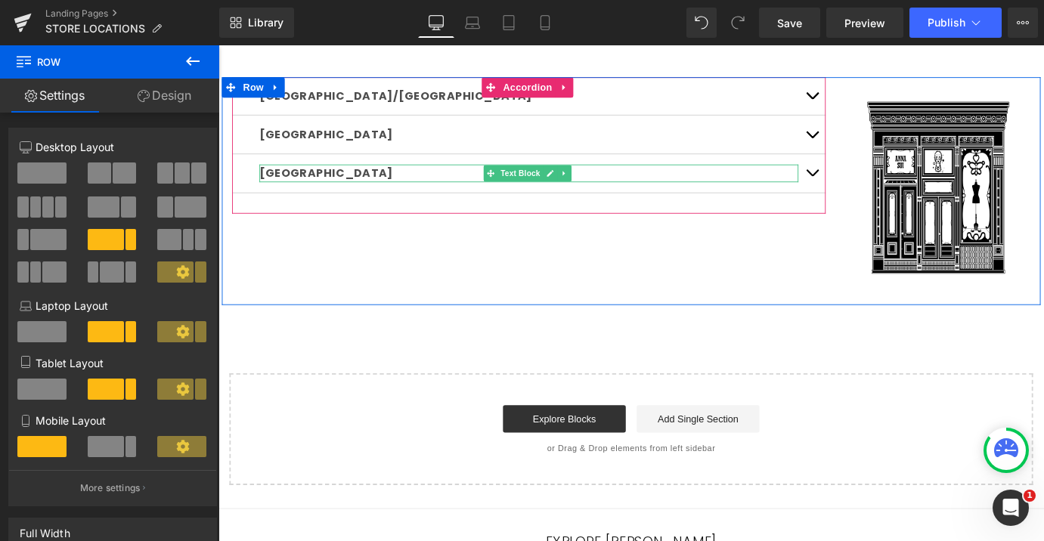
click at [788, 184] on p "[GEOGRAPHIC_DATA]" at bounding box center [562, 188] width 597 height 20
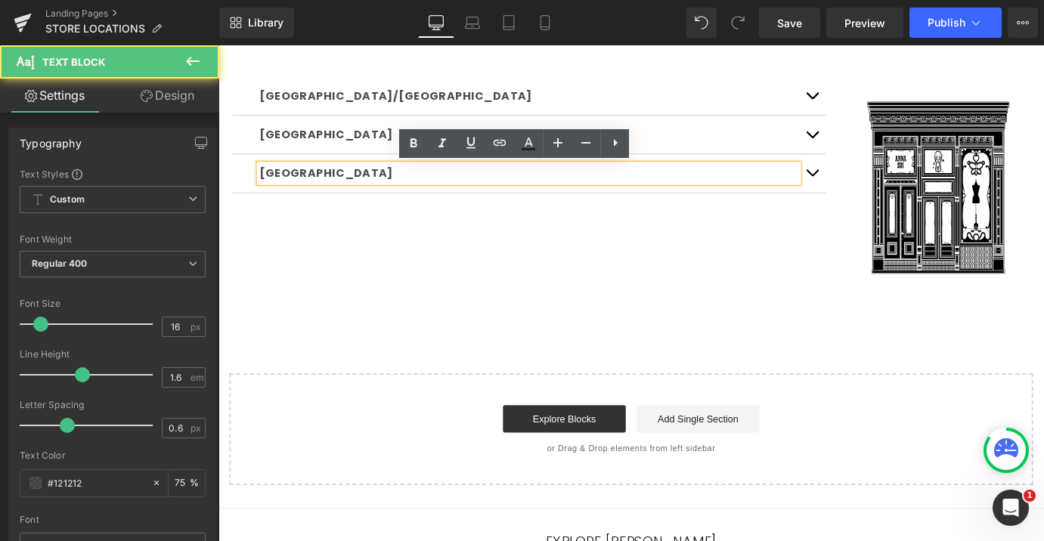
click at [633, 185] on p "[GEOGRAPHIC_DATA]" at bounding box center [562, 188] width 597 height 20
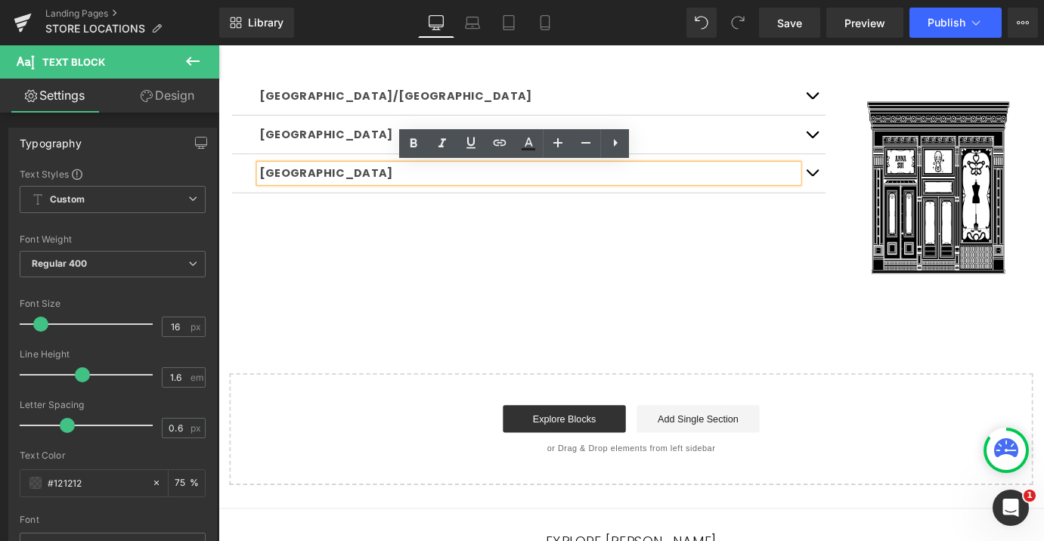
click at [651, 259] on div "[GEOGRAPHIC_DATA]/[GEOGRAPHIC_DATA] Text Block ONLINE: Nordstrom Bloomingdales …" at bounding box center [675, 207] width 907 height 252
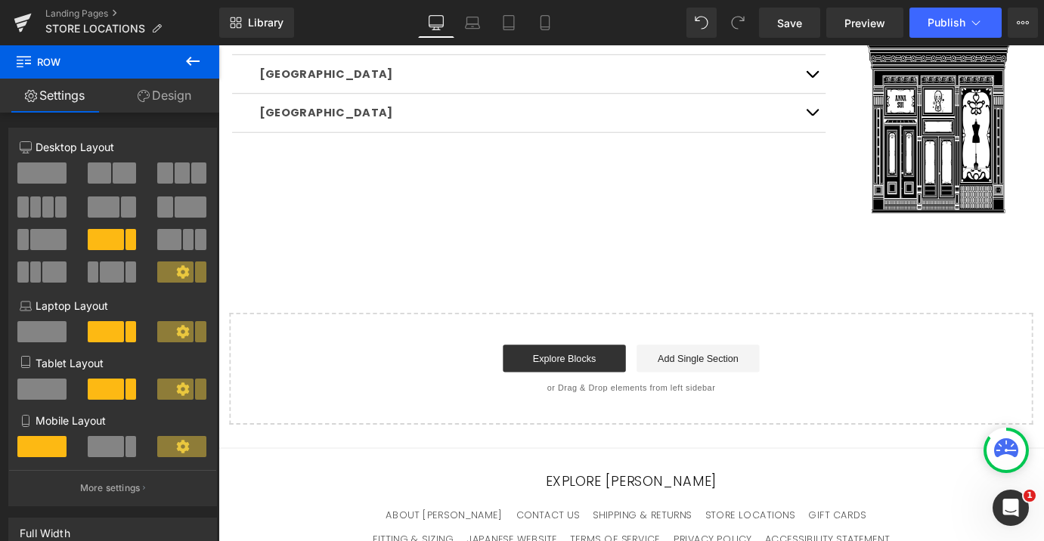
scroll to position [160, 0]
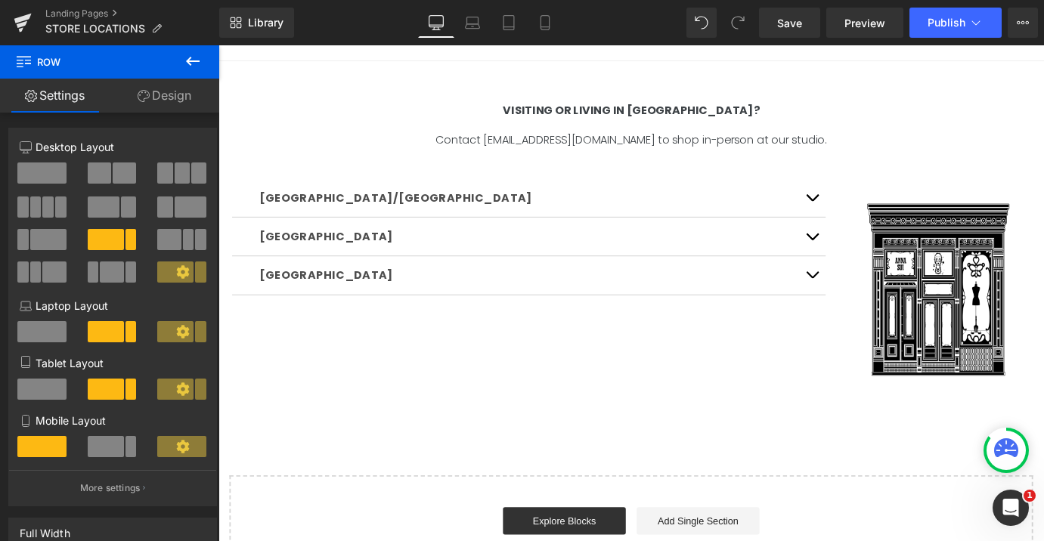
click at [863, 220] on button "button" at bounding box center [876, 214] width 30 height 42
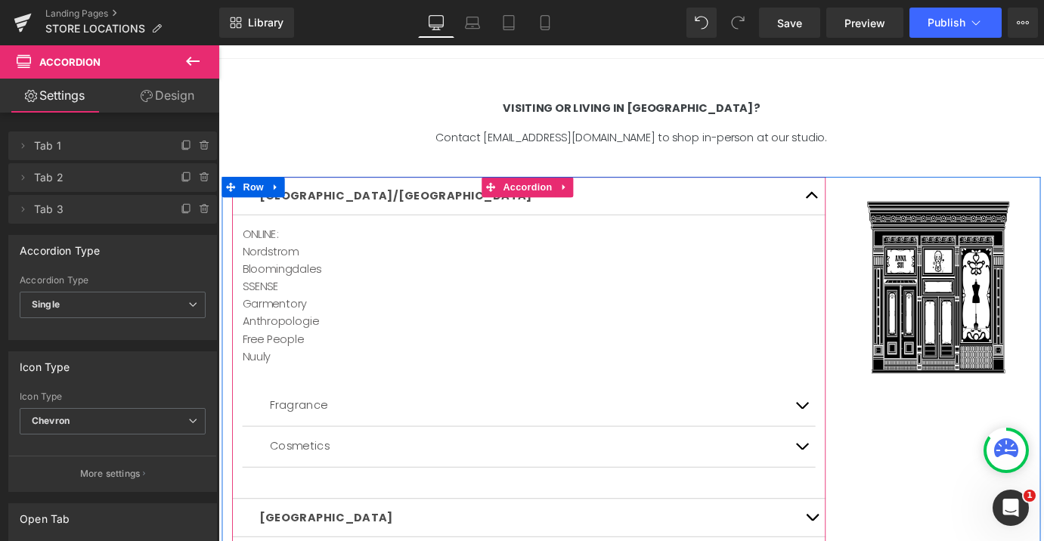
scroll to position [163, 0]
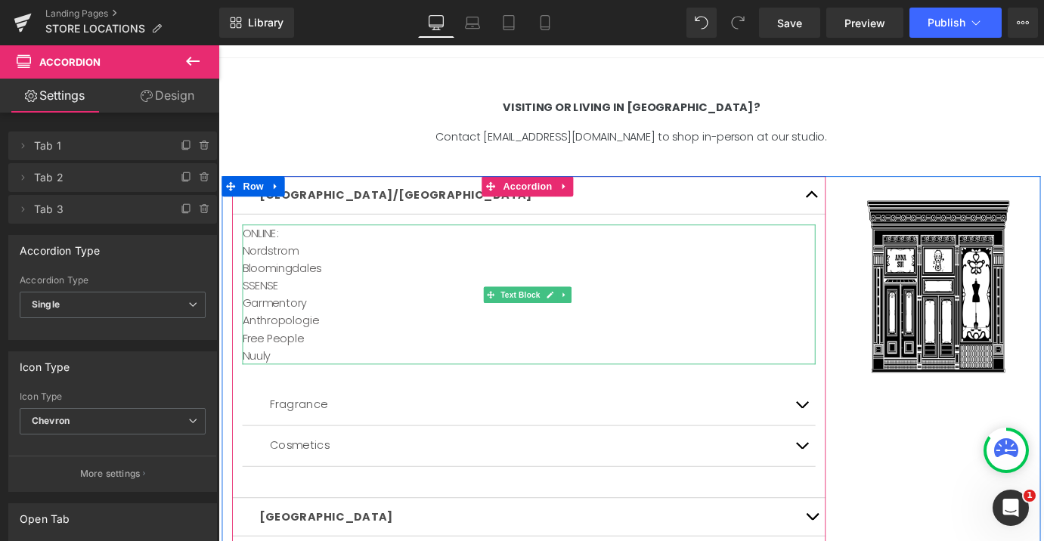
click at [314, 296] on div "Bloomingdales" at bounding box center [562, 293] width 635 height 20
